Goal: Check status: Check status

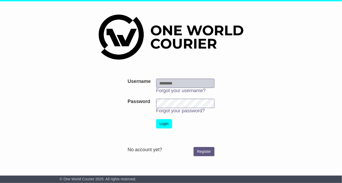
type input "******"
click at [165, 124] on button "Login" at bounding box center [164, 123] width 16 height 9
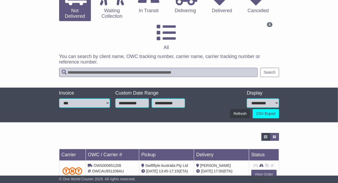
scroll to position [85, 0]
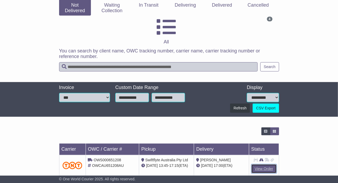
click at [267, 164] on link "View Order" at bounding box center [263, 168] width 25 height 9
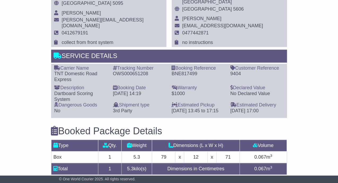
scroll to position [345, 0]
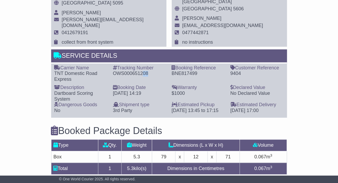
drag, startPoint x: 151, startPoint y: 72, endPoint x: 141, endPoint y: 71, distance: 9.6
click at [141, 71] on div "OWS000651208" at bounding box center [140, 74] width 54 height 6
drag, startPoint x: 123, startPoint y: 69, endPoint x: 114, endPoint y: 71, distance: 8.7
click at [114, 71] on div "Tracking Number - OWS000651208" at bounding box center [139, 73] width 59 height 17
drag, startPoint x: 148, startPoint y: 72, endPoint x: 113, endPoint y: 71, distance: 35.0
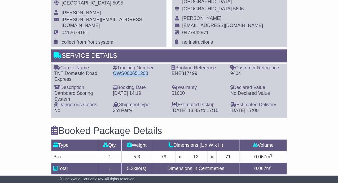
click at [113, 71] on div "Tracking Number - OWS000651208" at bounding box center [139, 73] width 59 height 17
copy div "OWS000651208"
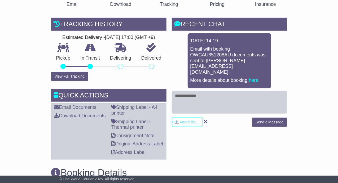
scroll to position [123, 0]
